Goal: Navigation & Orientation: Find specific page/section

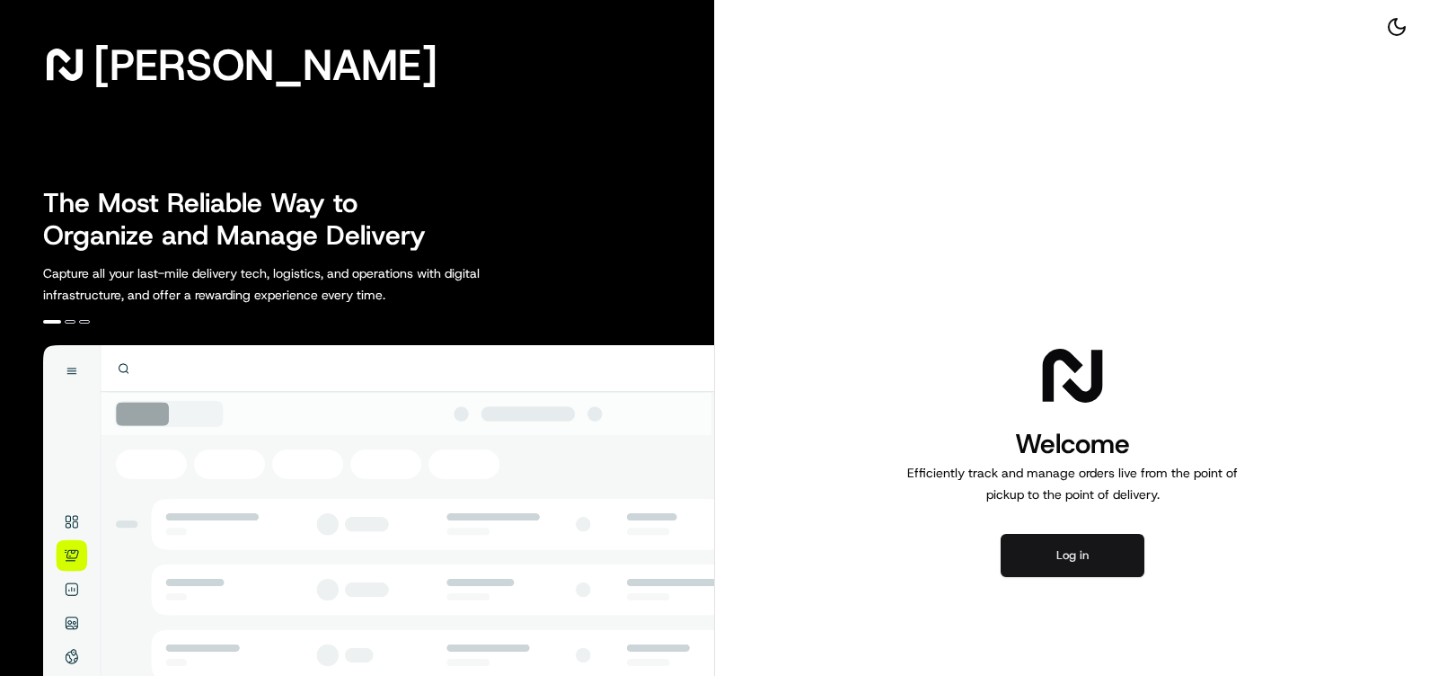
click at [1091, 557] on button "Log in" at bounding box center [1073, 555] width 144 height 43
click at [1087, 556] on button "Log in" at bounding box center [1073, 555] width 144 height 43
click at [1077, 545] on button "Log in" at bounding box center [1073, 555] width 144 height 43
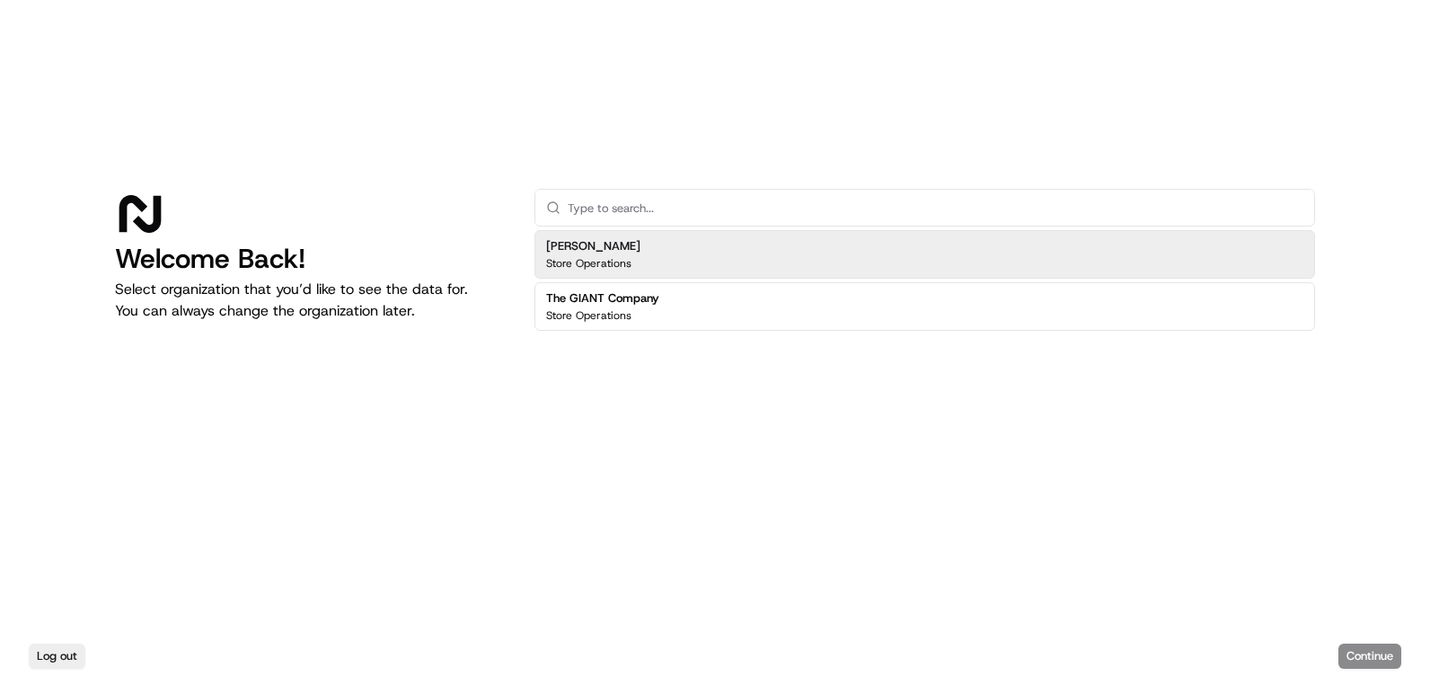
click at [633, 258] on div "[PERSON_NAME] Store Operations" at bounding box center [925, 254] width 781 height 49
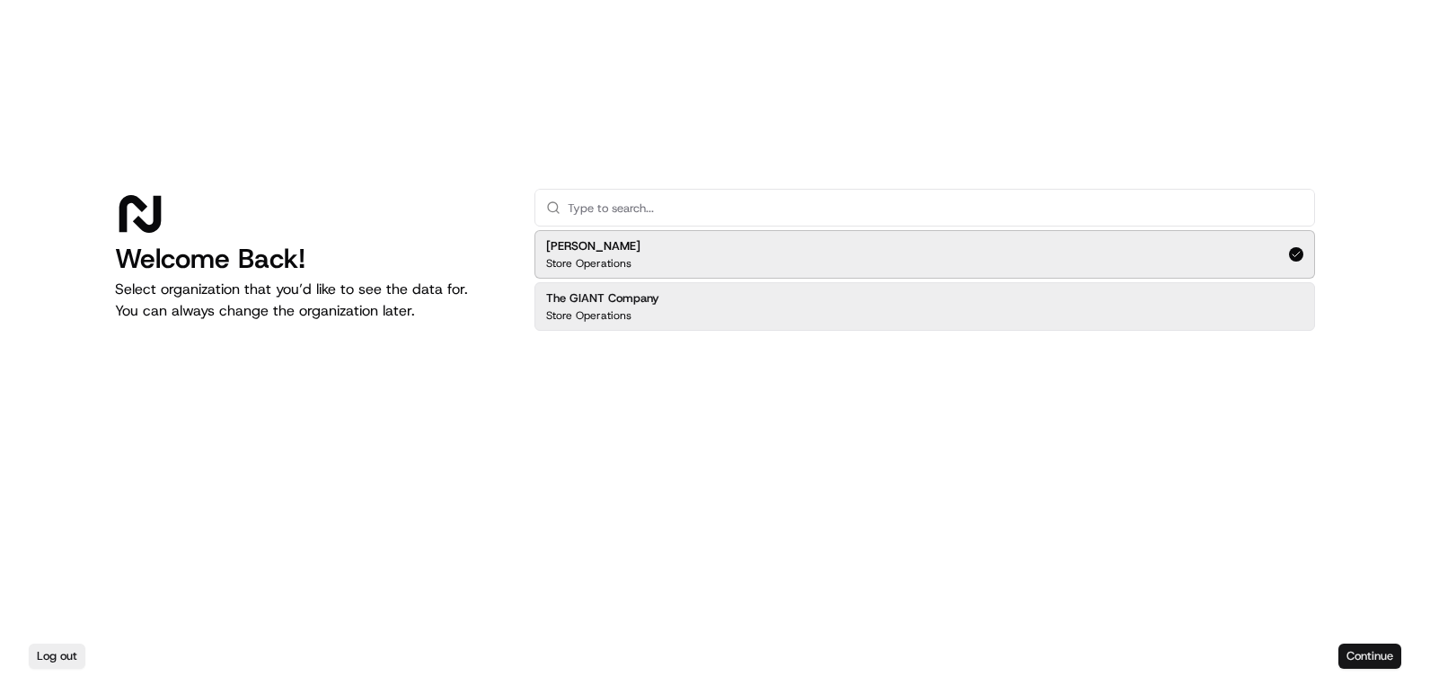
click at [1358, 656] on button "Continue" at bounding box center [1370, 655] width 63 height 25
